Goal: Go to known website: Go to known website

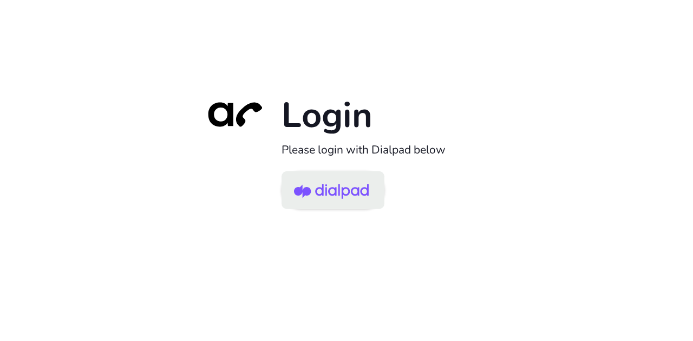
click at [338, 184] on img at bounding box center [331, 191] width 75 height 35
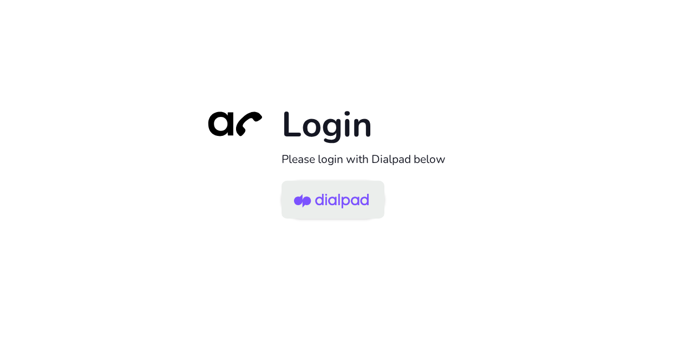
click at [357, 206] on img at bounding box center [331, 200] width 75 height 35
